Goal: Transaction & Acquisition: Purchase product/service

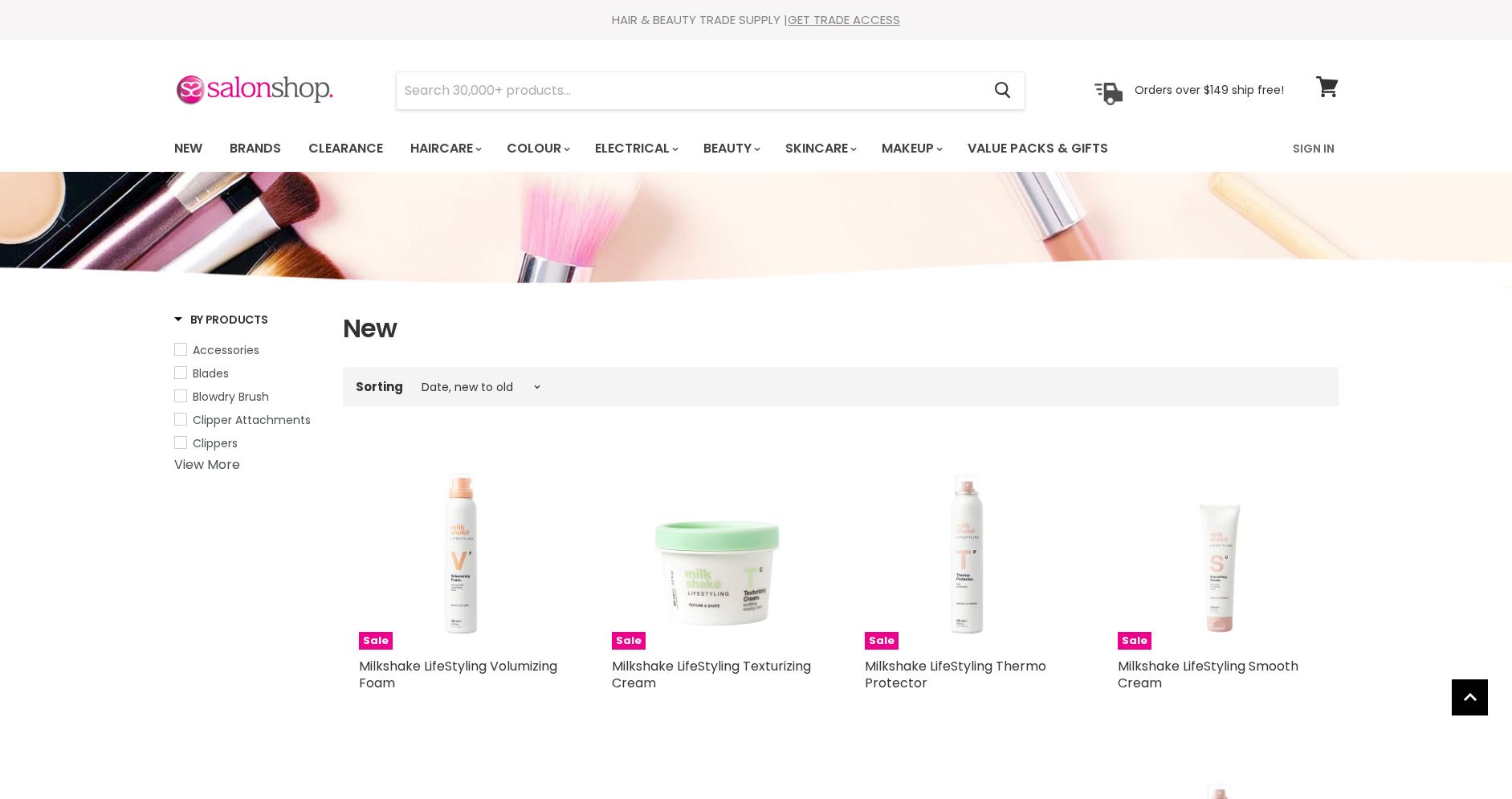
select select "created-descending"
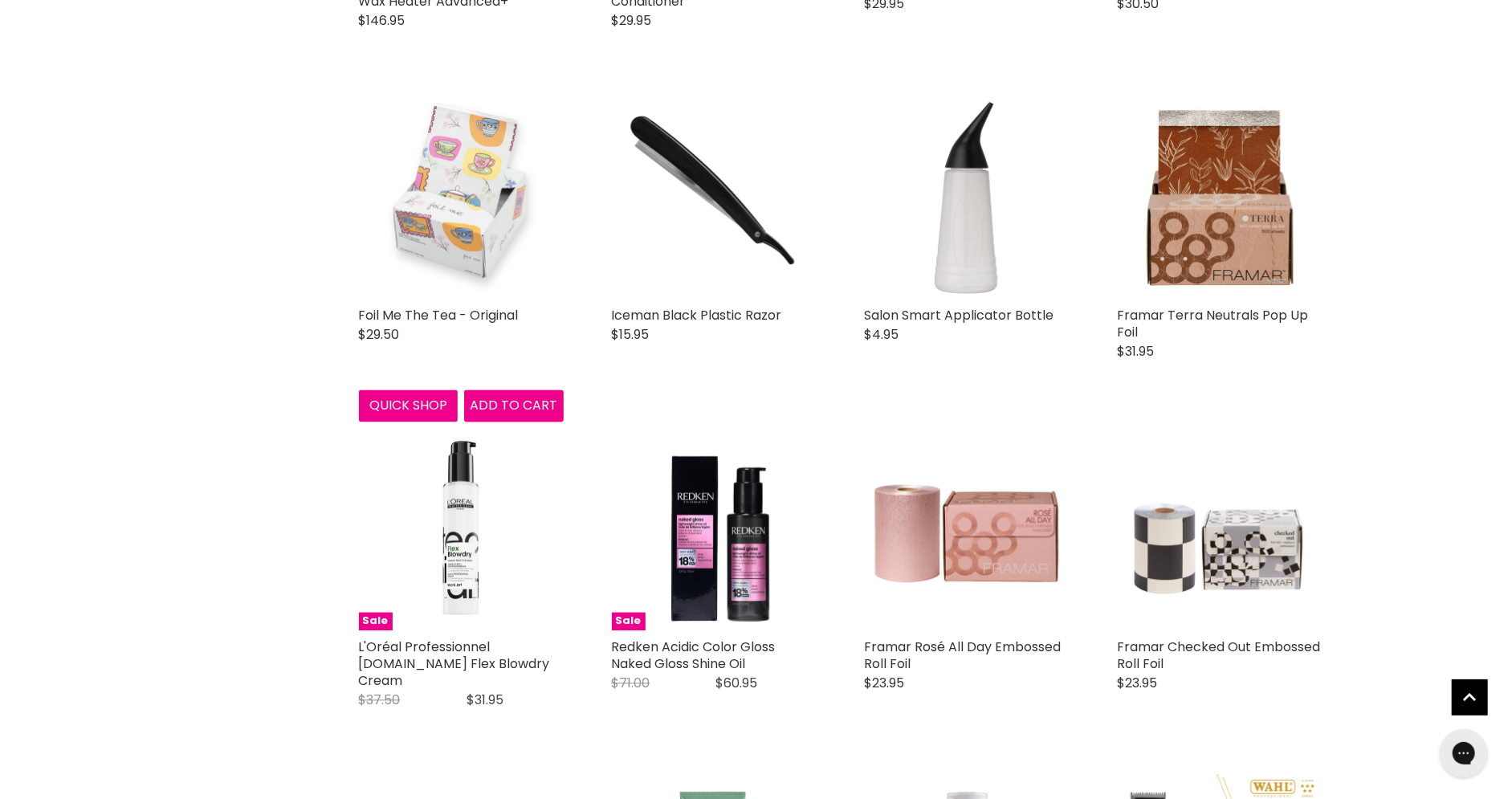
scroll to position [1938, 0]
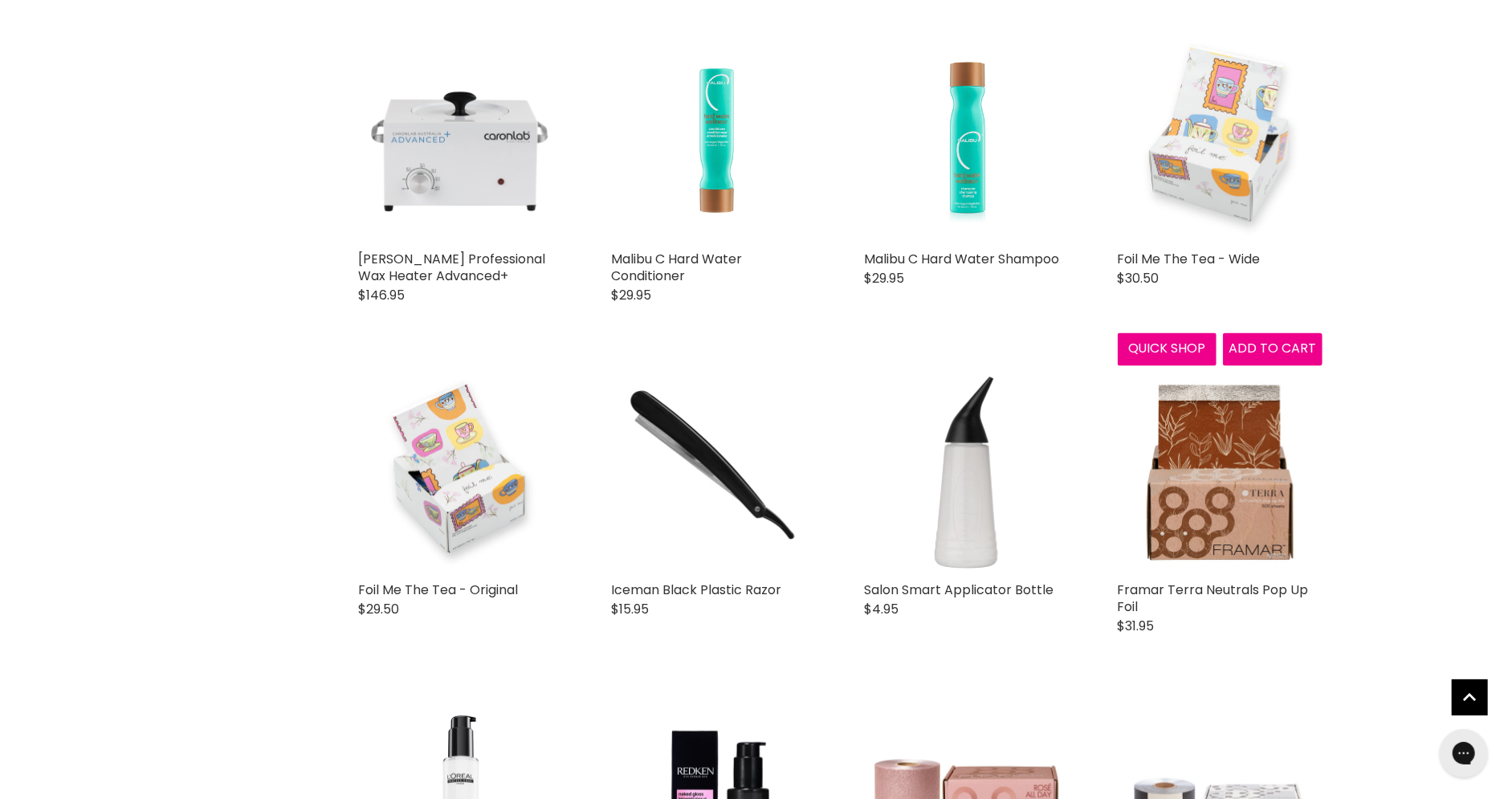
click at [1209, 129] on img "Main content" at bounding box center [1220, 140] width 204 height 204
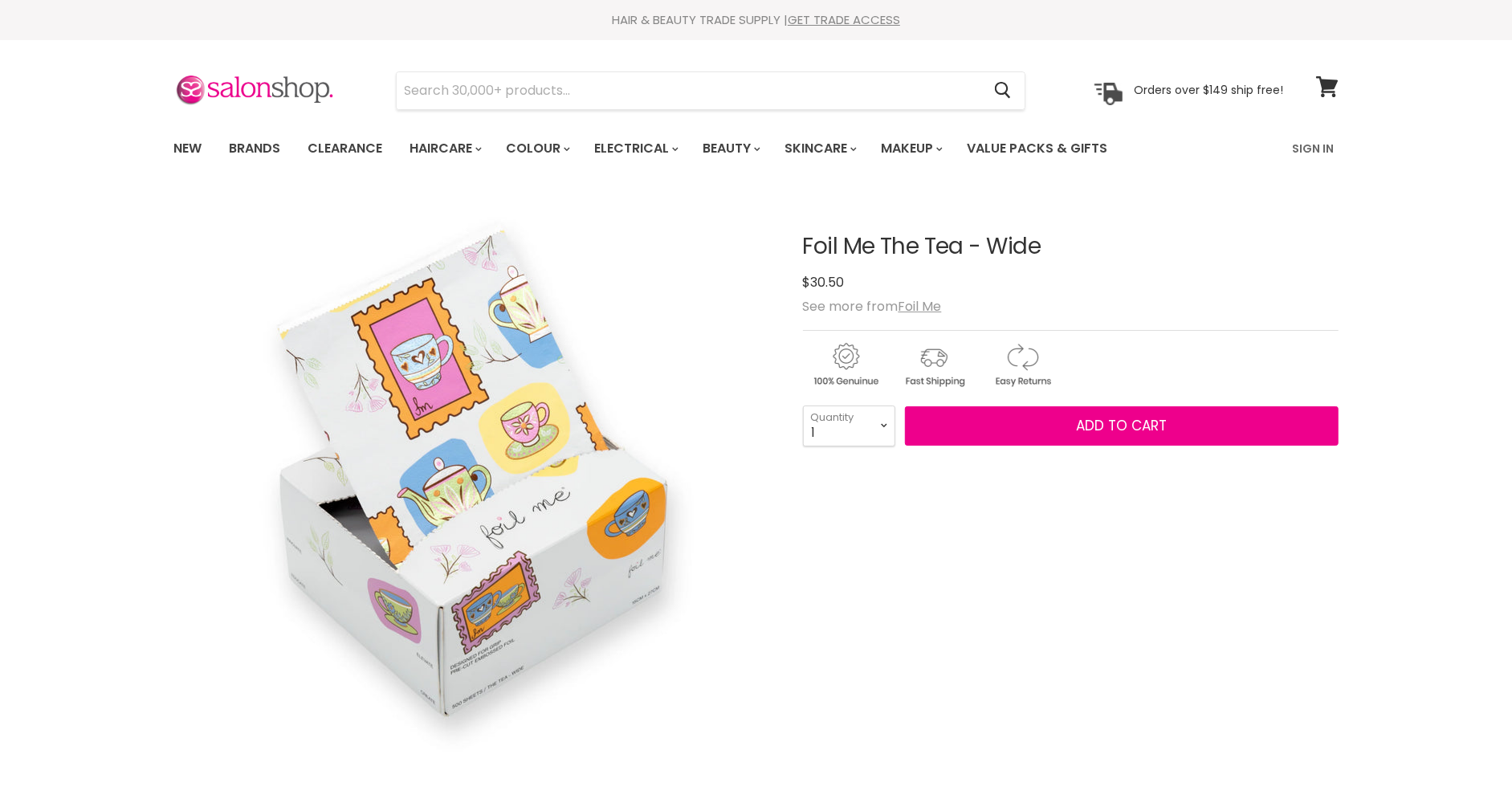
click at [801, 247] on article "Click or scroll to zoom Tap or pinch to zoom Click or scroll to zoom" at bounding box center [756, 676] width 1164 height 962
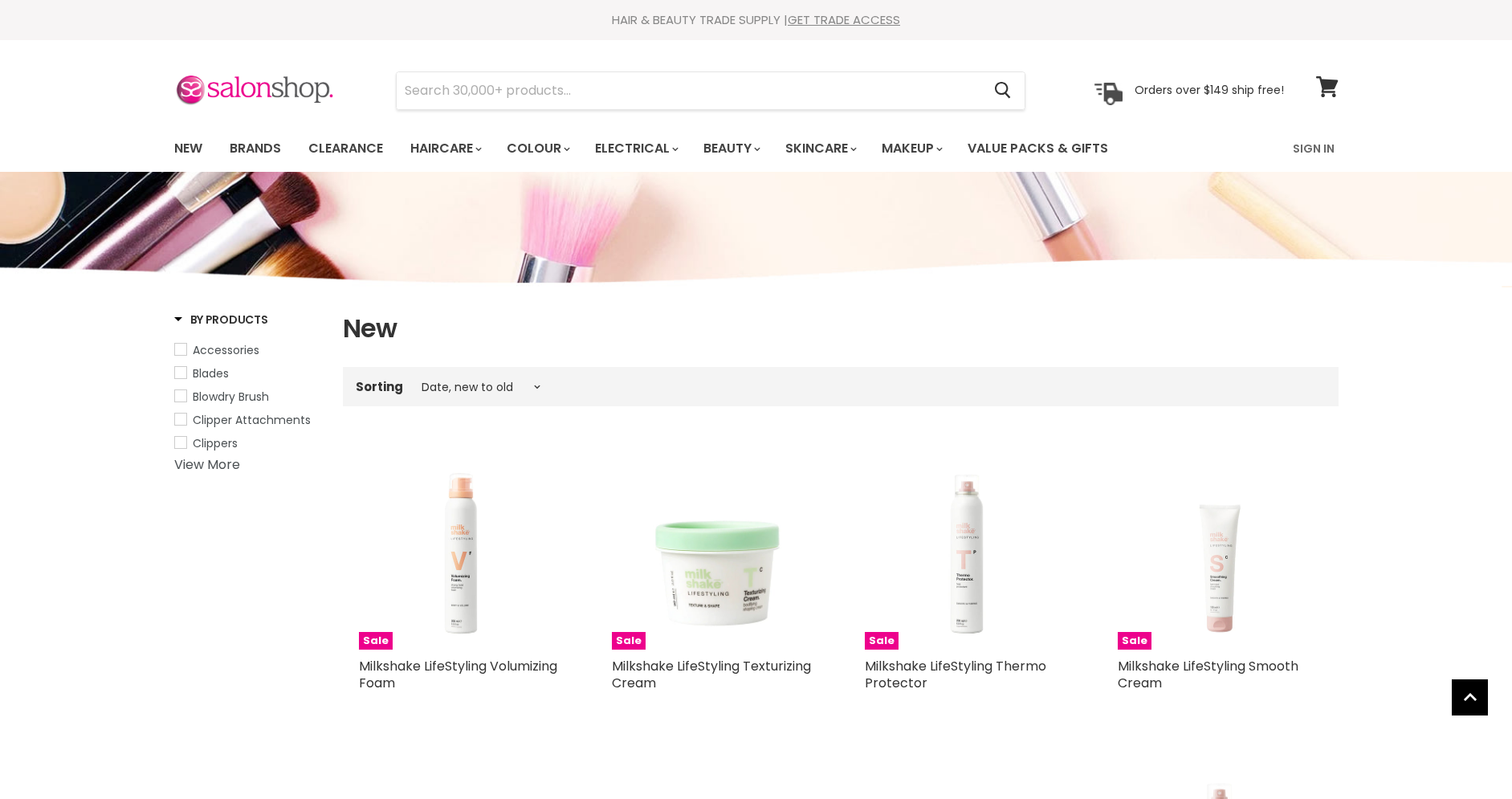
select select "created-descending"
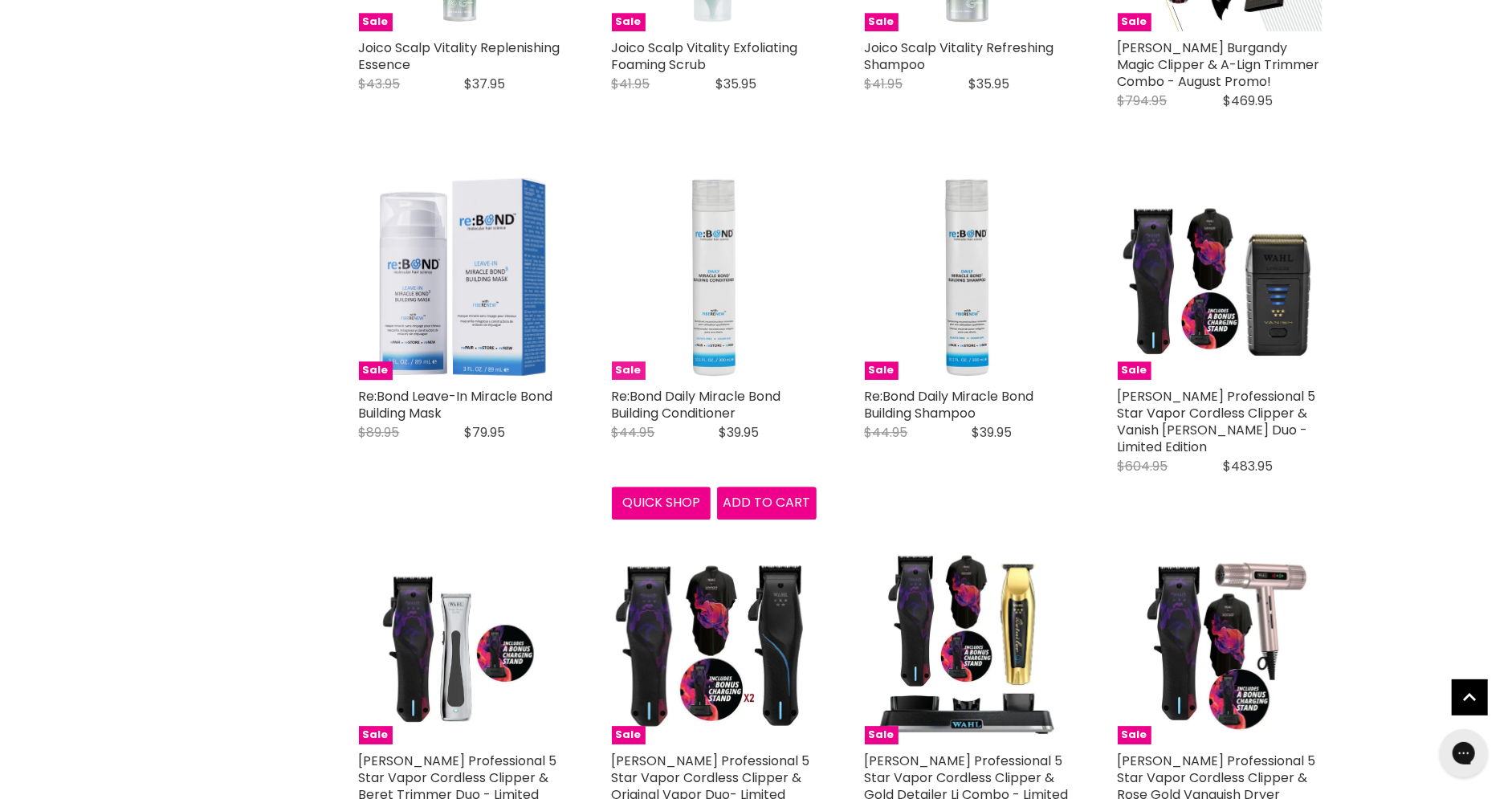
scroll to position [3157, 0]
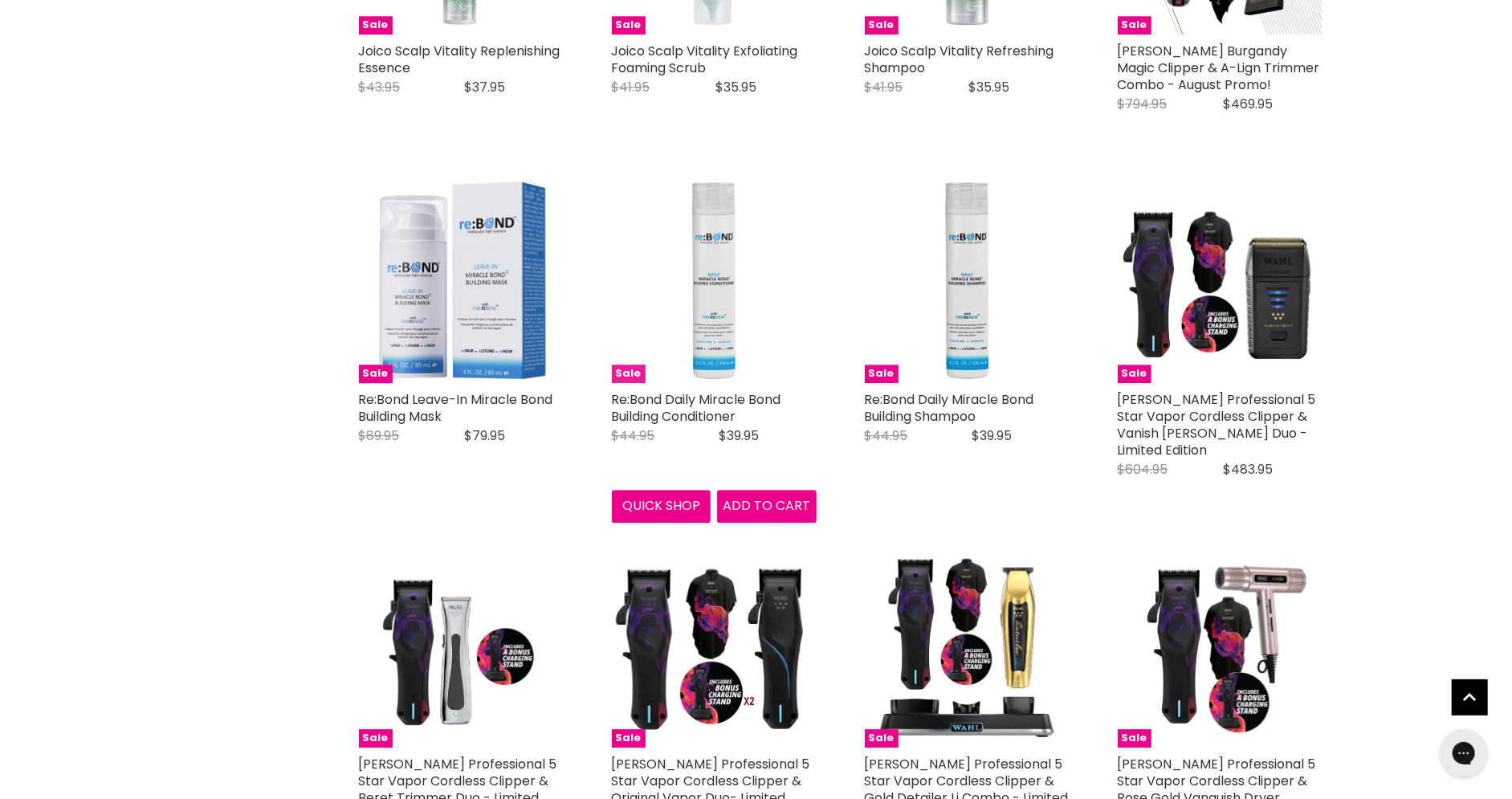
click at [706, 252] on img "Main content" at bounding box center [714, 280] width 204 height 204
